Goal: Task Accomplishment & Management: Manage account settings

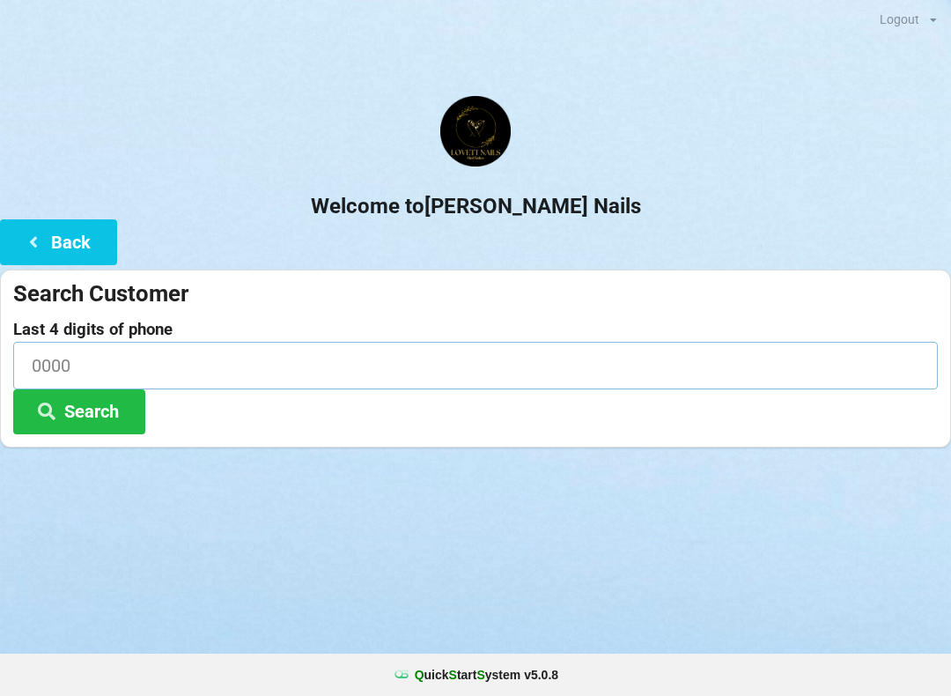
click at [80, 364] on input at bounding box center [475, 365] width 924 height 47
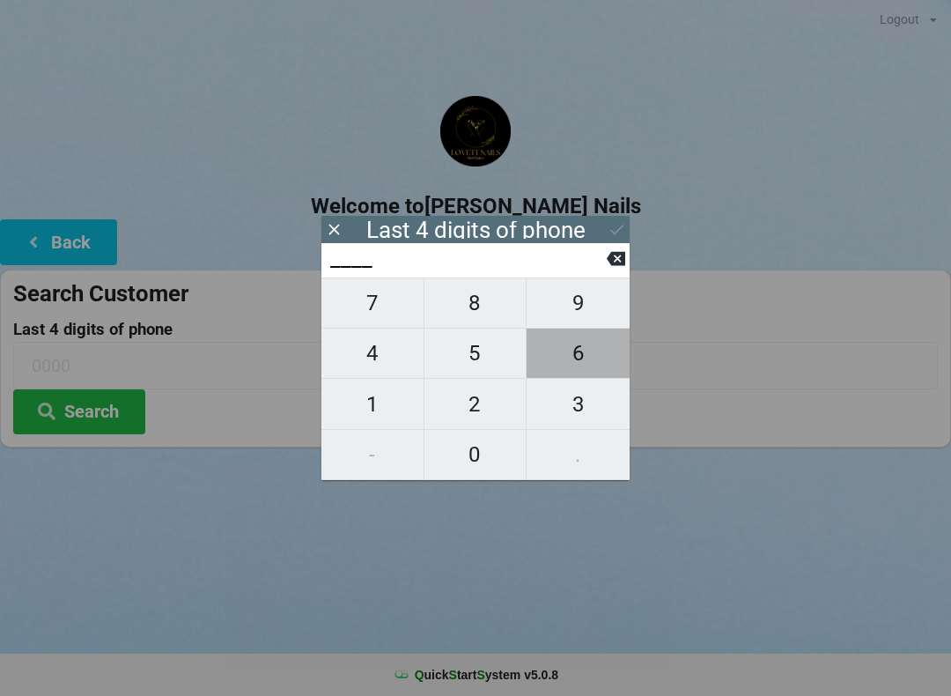
click at [593, 365] on span "6" at bounding box center [577, 353] width 103 height 37
type input "6___"
click at [597, 423] on span "3" at bounding box center [577, 404] width 103 height 37
type input "63__"
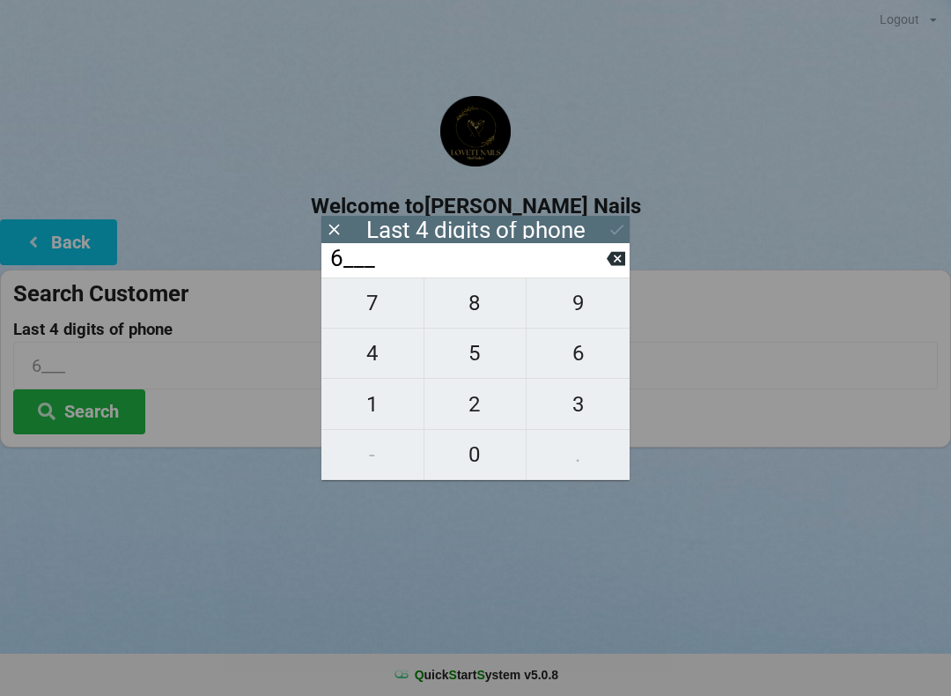
type input "63__"
click at [499, 321] on span "8" at bounding box center [475, 302] width 102 height 37
type input "638_"
click at [589, 372] on span "6" at bounding box center [577, 353] width 103 height 37
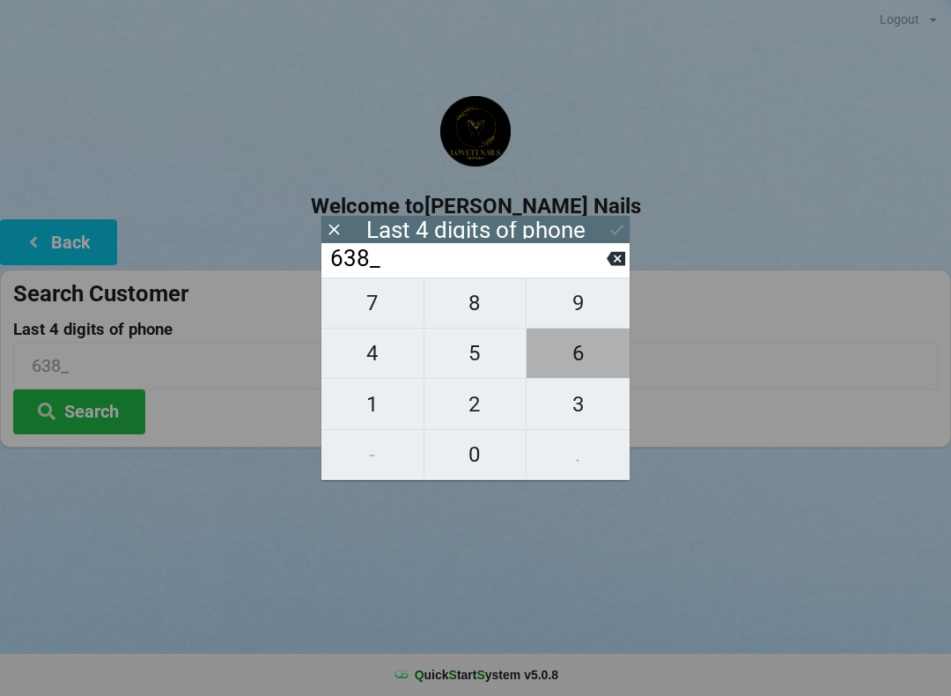
type input "6386"
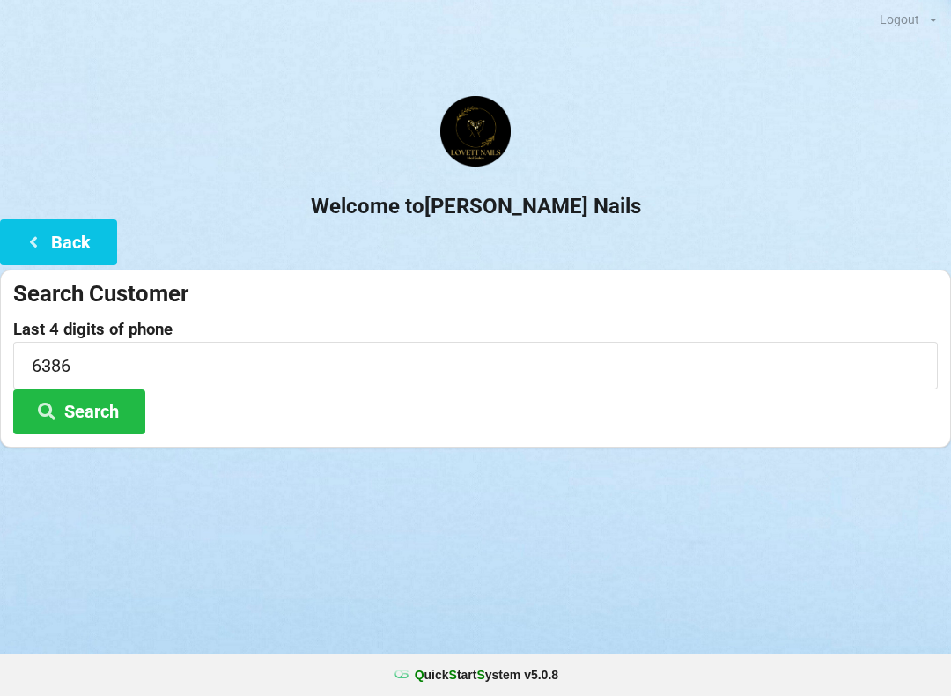
click at [125, 421] on button "Search" at bounding box center [79, 411] width 132 height 45
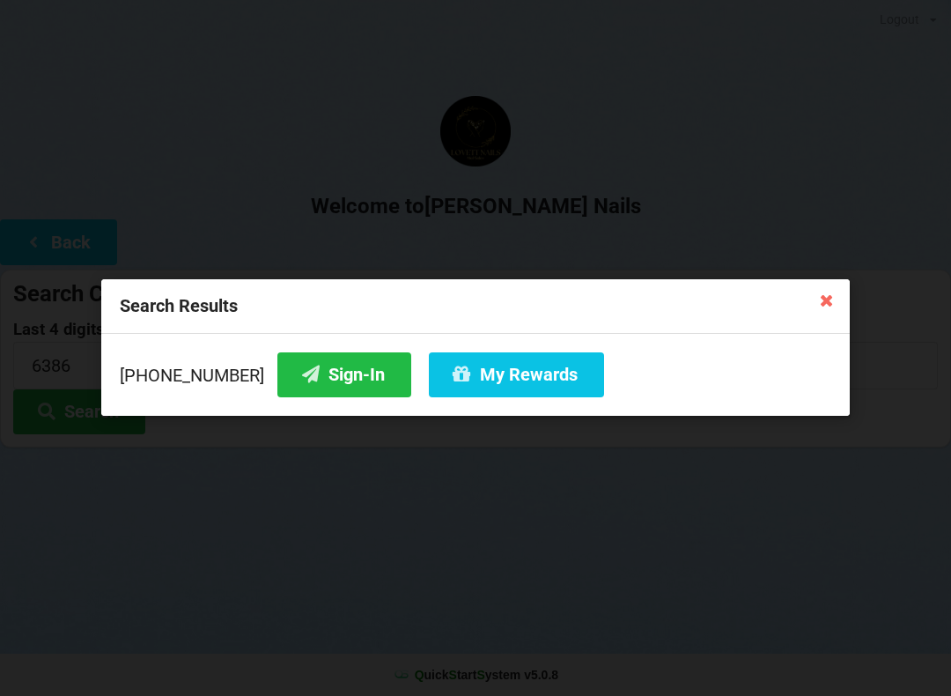
click at [839, 298] on icon at bounding box center [827, 299] width 28 height 28
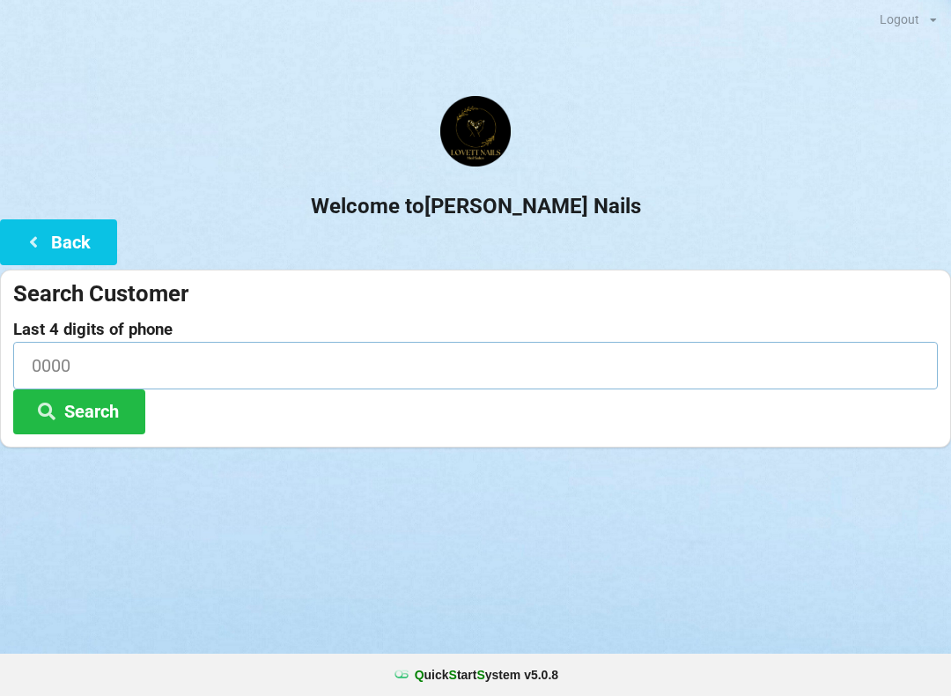
click at [64, 361] on input at bounding box center [475, 365] width 924 height 47
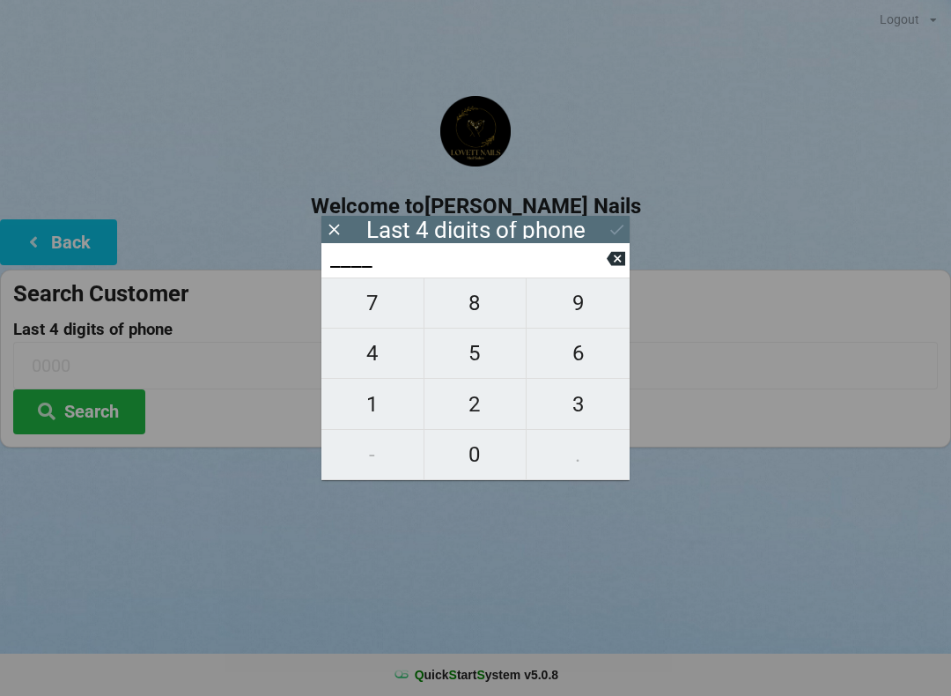
click at [599, 368] on span "6" at bounding box center [577, 353] width 103 height 37
type input "6___"
click at [603, 414] on span "3" at bounding box center [577, 404] width 103 height 37
type input "63__"
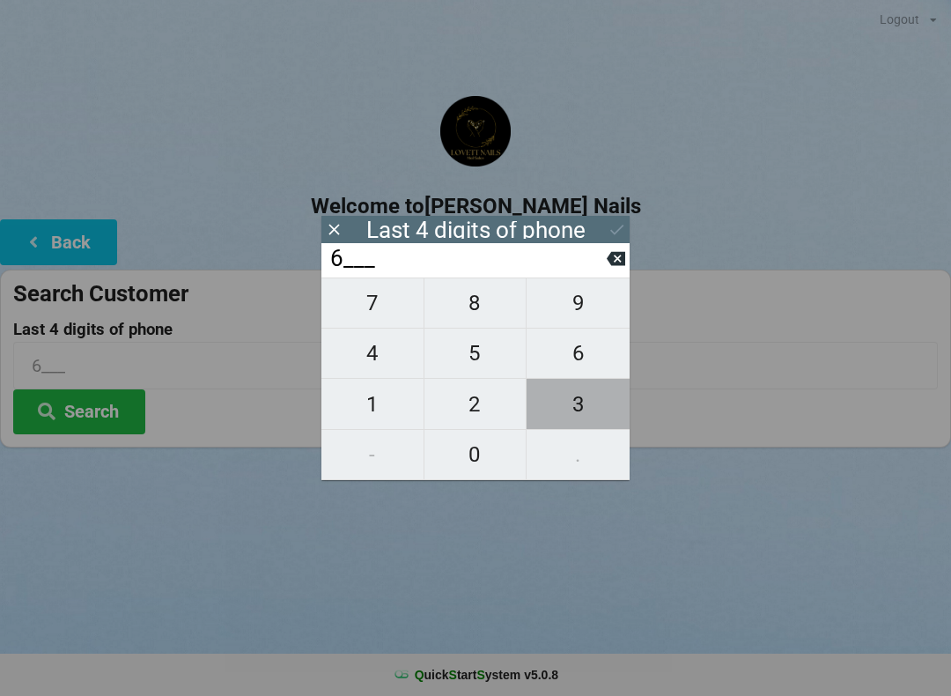
type input "63__"
click at [485, 321] on span "8" at bounding box center [475, 302] width 102 height 37
type input "638_"
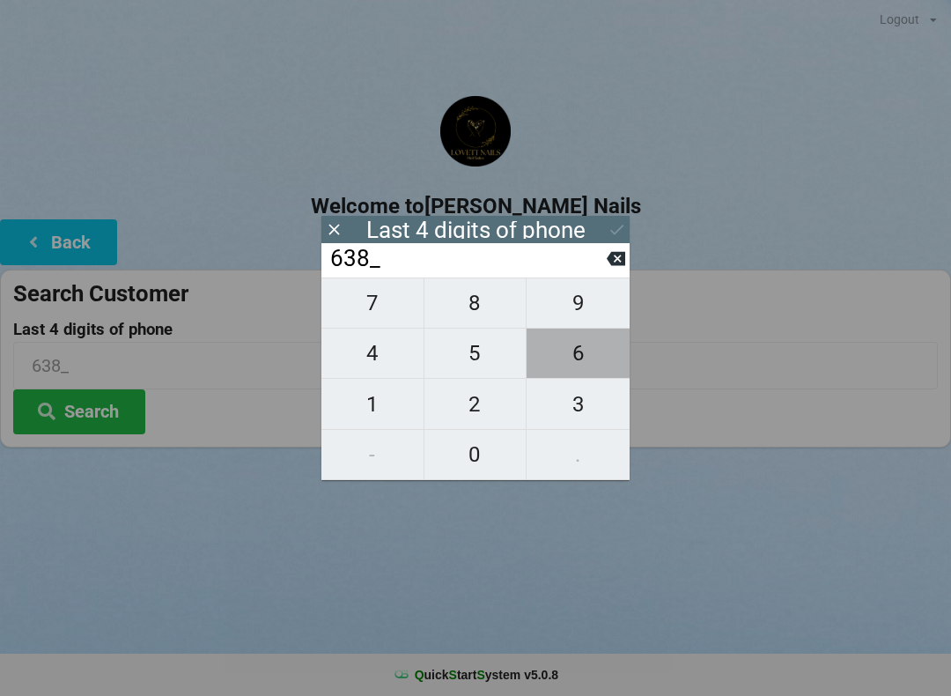
click at [597, 362] on span "6" at bounding box center [577, 353] width 103 height 37
type input "6386"
click at [93, 404] on button "Search" at bounding box center [79, 411] width 132 height 45
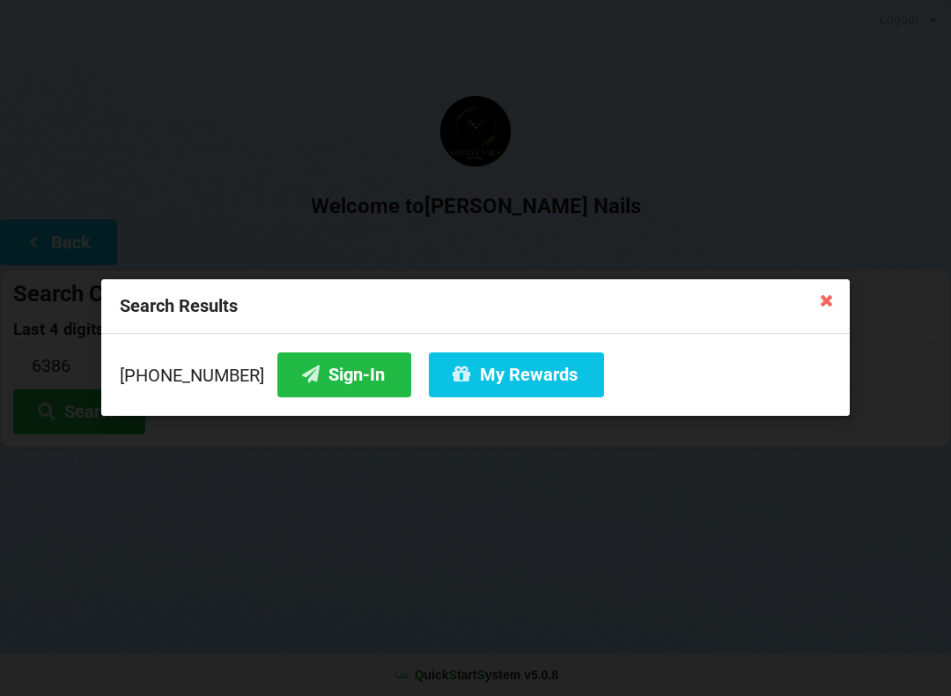
click at [905, 8] on div "Search Results [PHONE_NUMBER] Sign-In My Rewards" at bounding box center [475, 348] width 951 height 696
click at [534, 379] on button "My Rewards" at bounding box center [516, 374] width 175 height 45
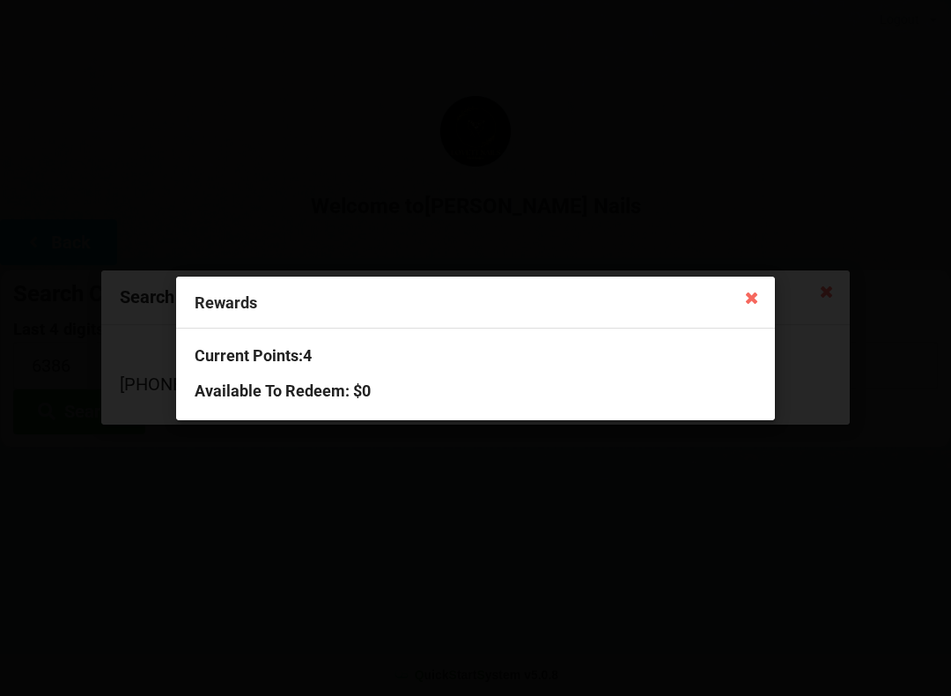
click at [806, 597] on div "Rewards Current Points: 4 Available To Redeem : $0" at bounding box center [475, 348] width 951 height 696
click at [752, 304] on icon at bounding box center [752, 297] width 28 height 28
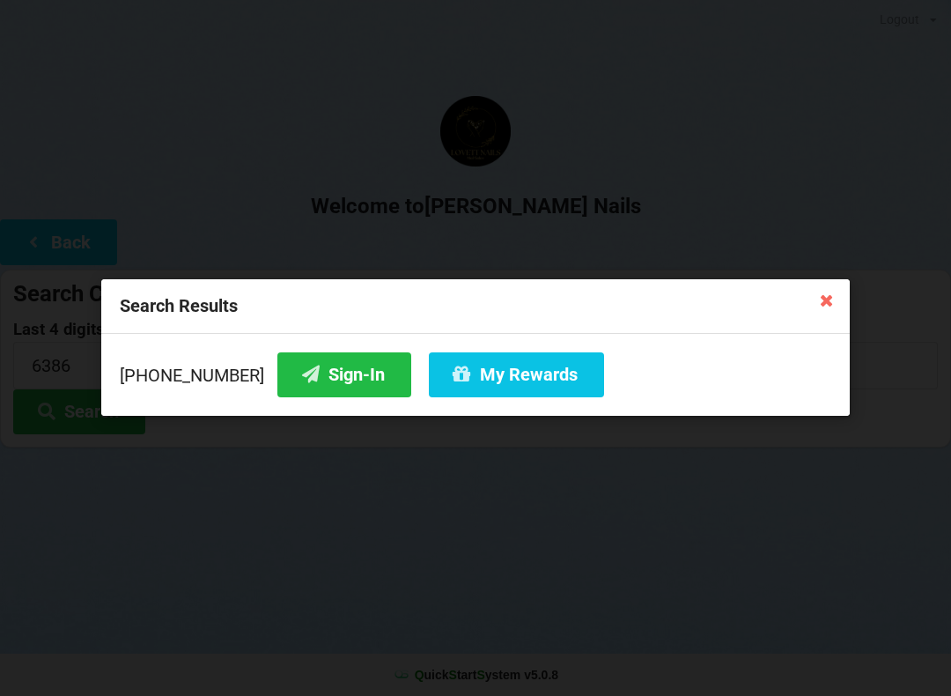
click at [832, 306] on icon at bounding box center [827, 299] width 28 height 28
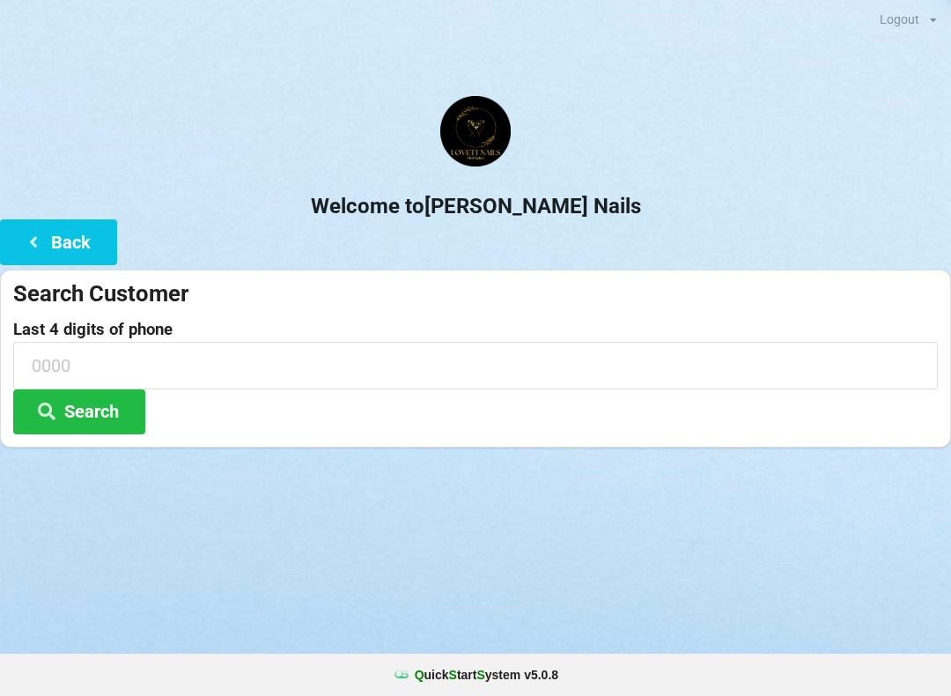
click at [57, 237] on button "Back" at bounding box center [58, 241] width 117 height 45
